Goal: Navigation & Orientation: Find specific page/section

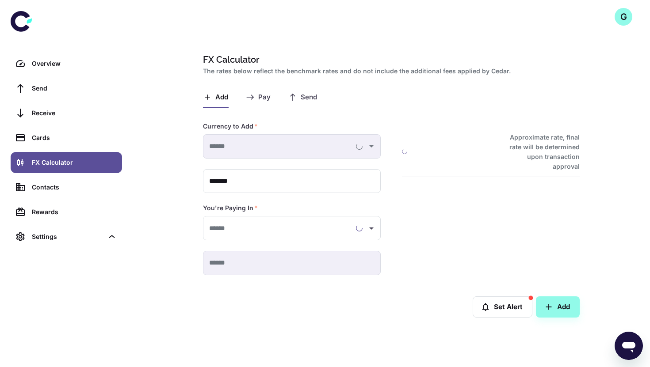
type input "**********"
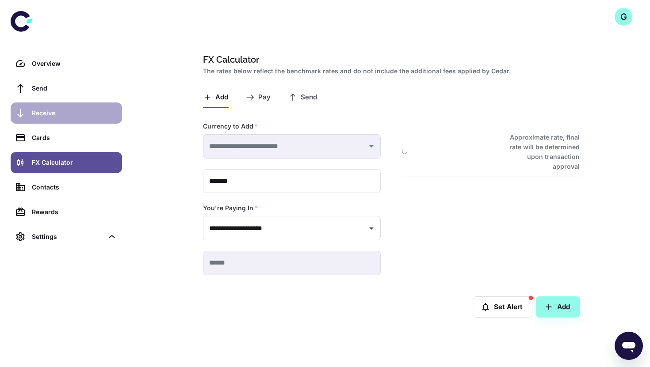
type input "**********"
click at [67, 116] on div "Receive" at bounding box center [74, 113] width 85 height 10
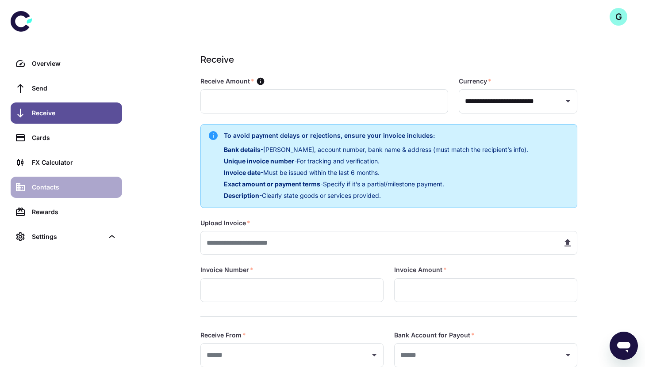
click at [64, 186] on div "Contacts" at bounding box center [74, 188] width 85 height 10
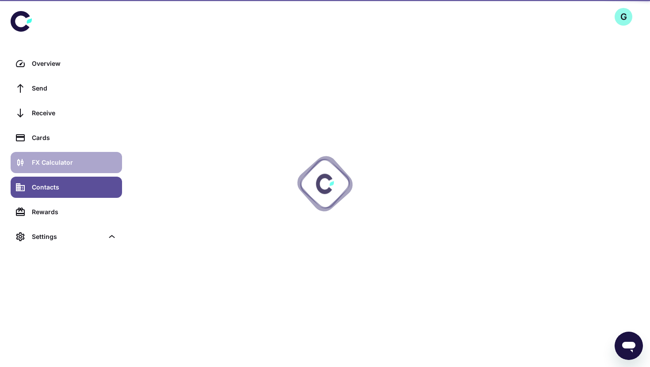
click at [75, 166] on div "FX Calculator" at bounding box center [74, 163] width 85 height 10
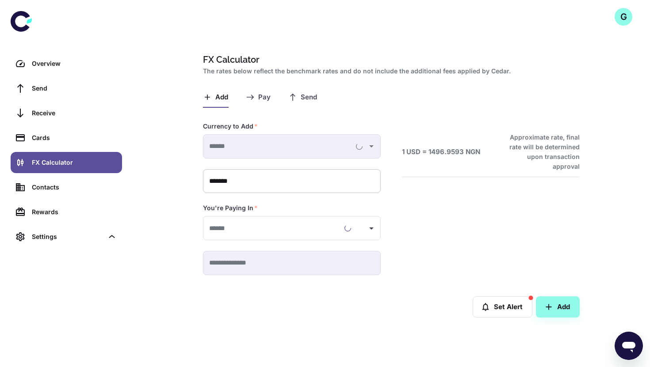
type input "**********"
click at [262, 96] on span "Pay" at bounding box center [264, 97] width 12 height 8
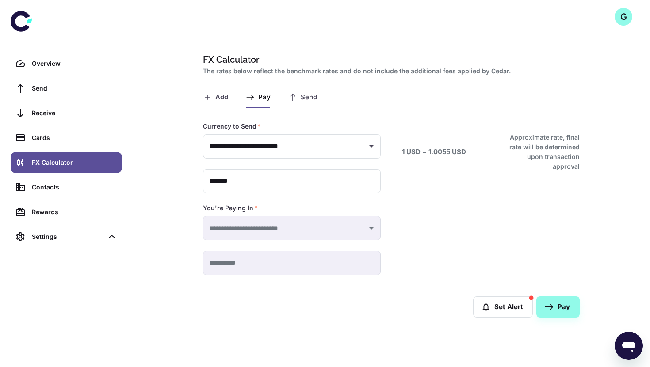
click at [301, 99] on span "Send" at bounding box center [309, 97] width 16 height 8
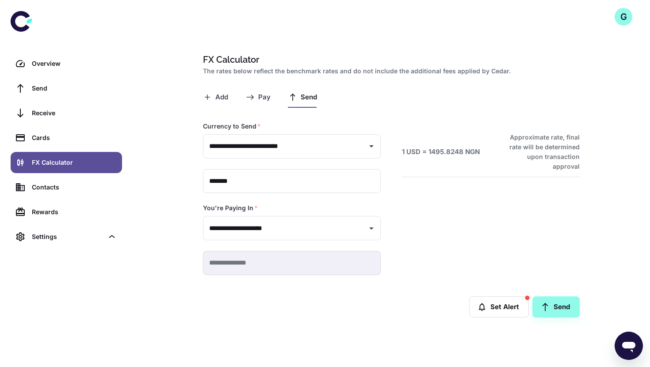
click at [215, 99] on span "Add" at bounding box center [221, 97] width 13 height 8
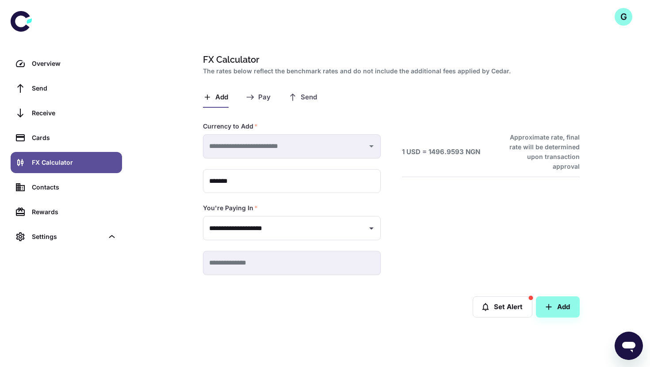
click at [262, 96] on span "Pay" at bounding box center [264, 97] width 12 height 8
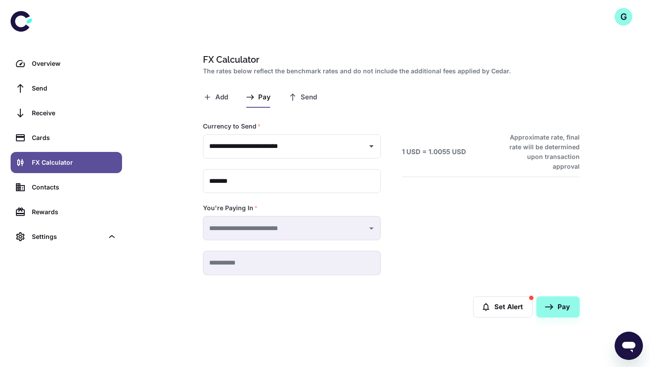
click at [294, 98] on icon "button" at bounding box center [292, 97] width 9 height 9
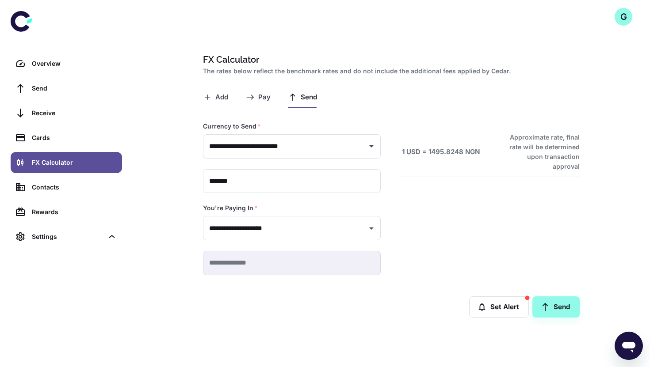
click at [260, 101] on span "Pay" at bounding box center [264, 97] width 12 height 8
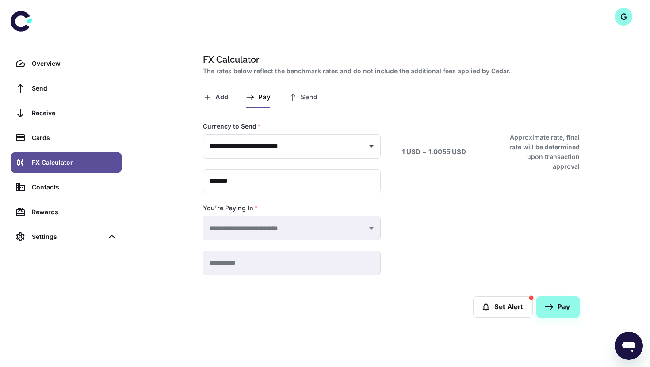
click at [227, 98] on span "Add" at bounding box center [221, 97] width 13 height 8
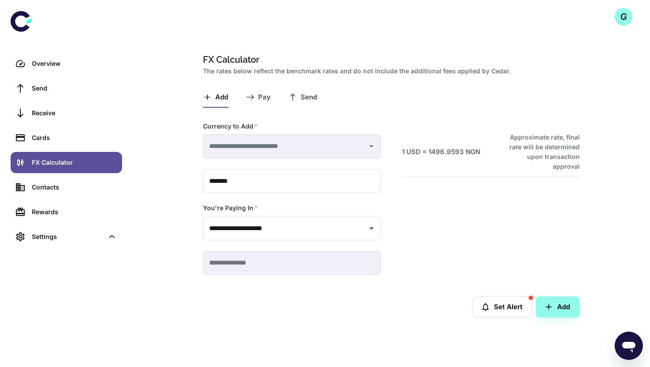
click at [297, 96] on button "Send" at bounding box center [302, 97] width 29 height 21
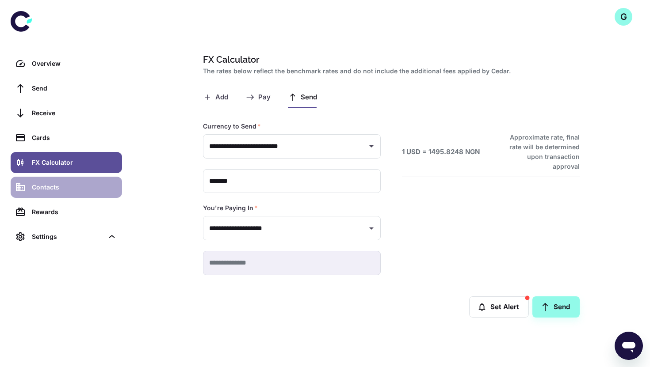
click at [86, 182] on link "Contacts" at bounding box center [66, 187] width 111 height 21
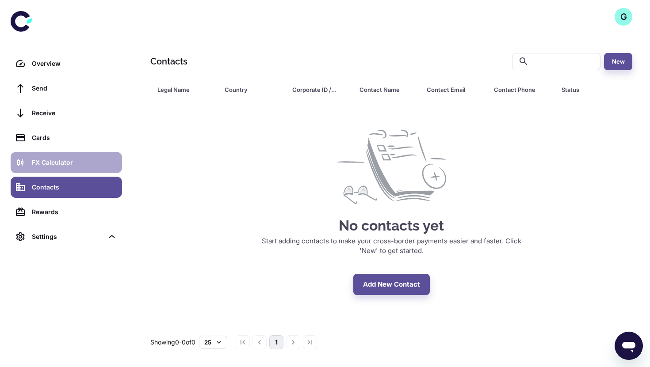
click at [86, 161] on div "FX Calculator" at bounding box center [74, 163] width 85 height 10
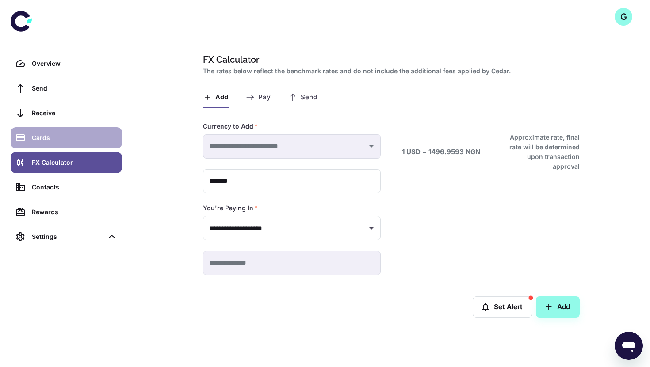
click at [80, 138] on div "Cards" at bounding box center [74, 138] width 85 height 10
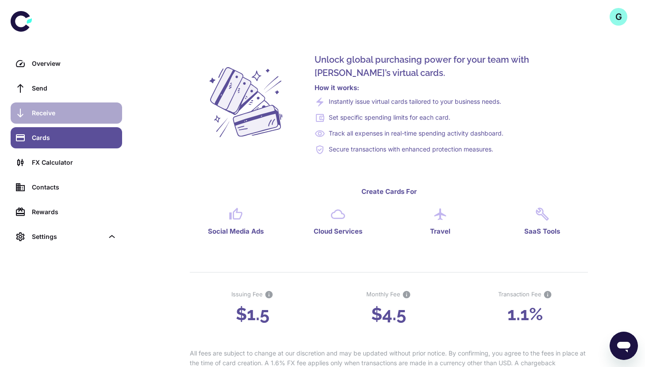
click at [75, 113] on div "Receive" at bounding box center [74, 113] width 85 height 10
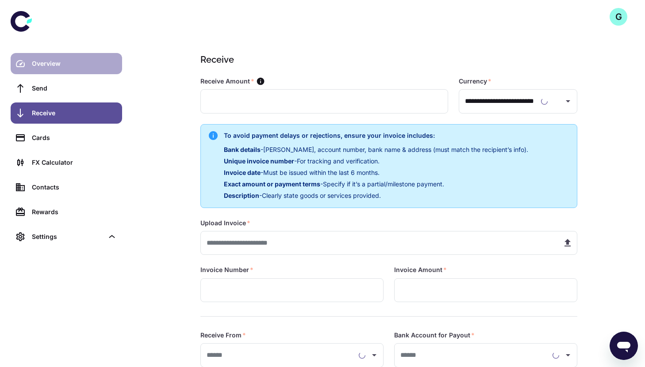
click at [71, 66] on div "Overview" at bounding box center [74, 64] width 85 height 10
